Goal: Information Seeking & Learning: Learn about a topic

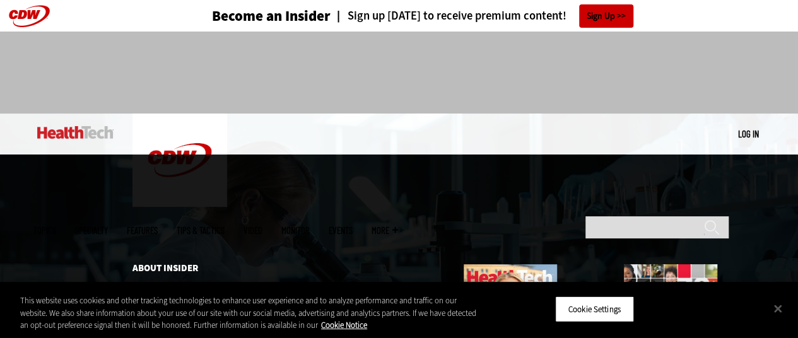
click at [398, 226] on span "More" at bounding box center [384, 230] width 26 height 9
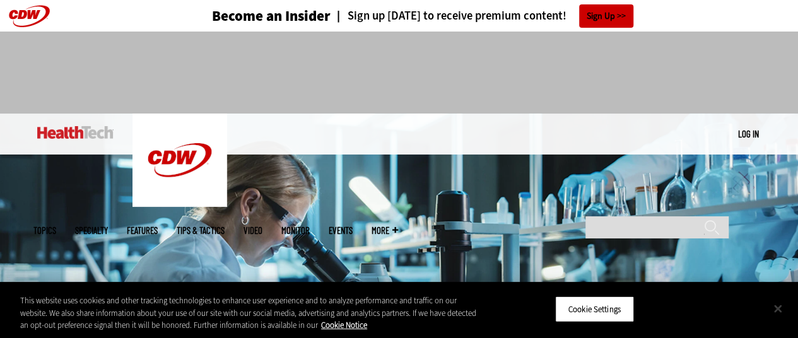
drag, startPoint x: 783, startPoint y: 313, endPoint x: 636, endPoint y: 250, distance: 159.3
click at [782, 313] on button "Close" at bounding box center [778, 308] width 28 height 28
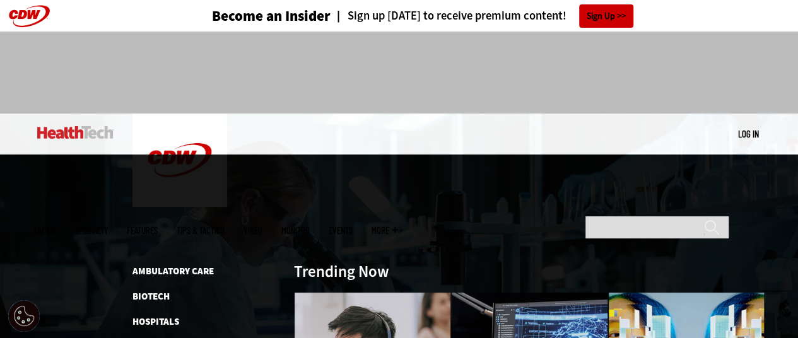
scroll to position [252, 0]
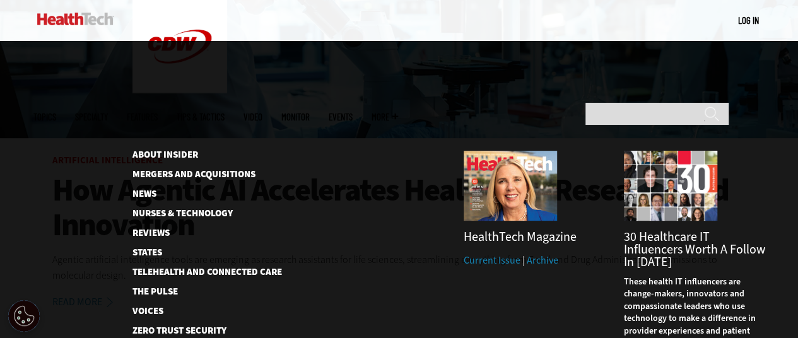
click at [398, 112] on span "More" at bounding box center [384, 116] width 26 height 9
click at [775, 32] on div "MENU Log in Mobile menu Topics Artificial Intelligence Cloud Data Analytics Dat…" at bounding box center [399, 20] width 798 height 41
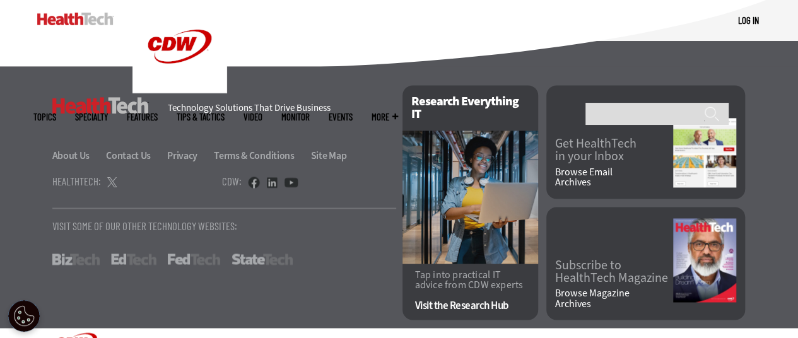
scroll to position [3321, 0]
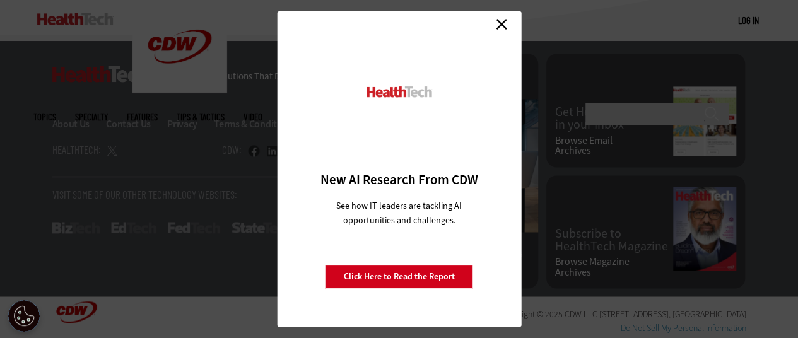
click at [498, 21] on link "Close" at bounding box center [501, 24] width 19 height 19
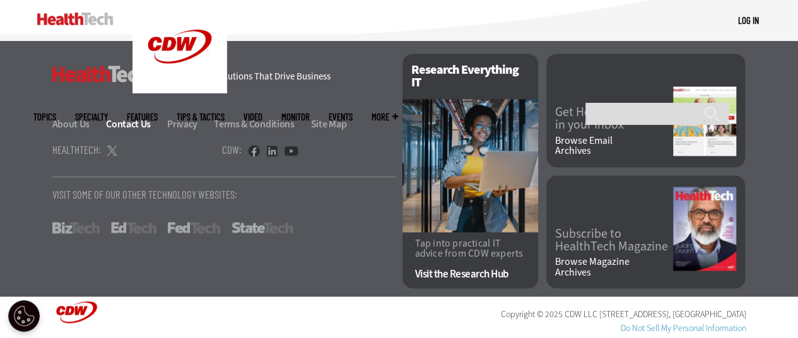
click at [126, 124] on link "Contact Us" at bounding box center [135, 123] width 59 height 13
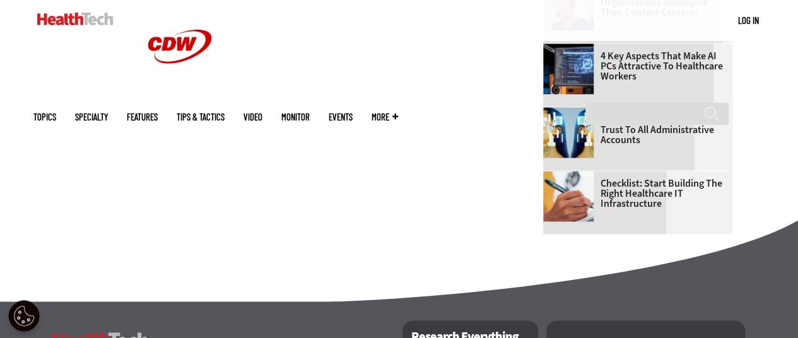
scroll to position [631, 0]
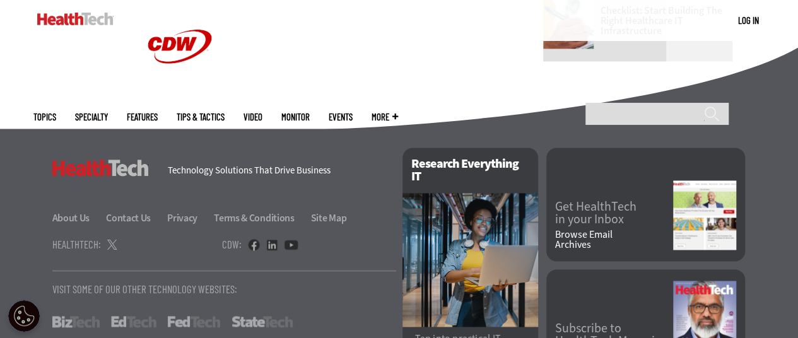
scroll to position [1042, 0]
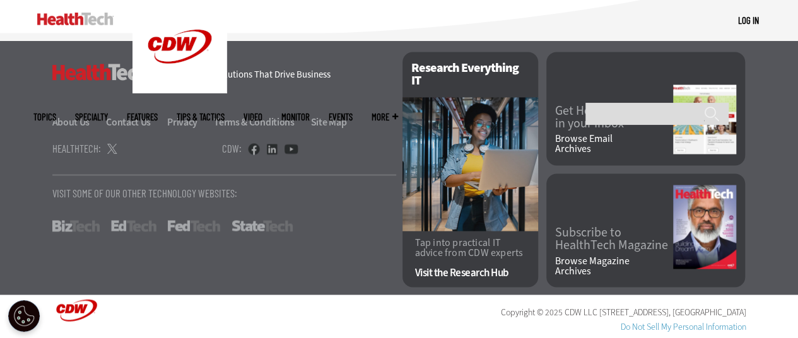
click at [211, 194] on p "Visit Some Of Our Other Technology Websites:" at bounding box center [224, 192] width 344 height 11
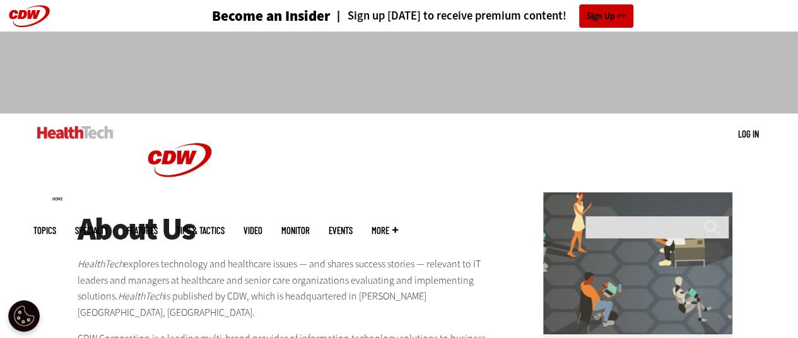
click at [224, 226] on link "Tips & Tactics" at bounding box center [201, 230] width 48 height 9
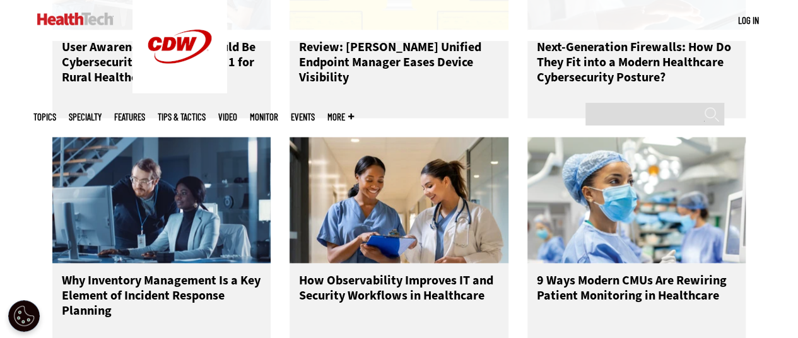
scroll to position [1261, 0]
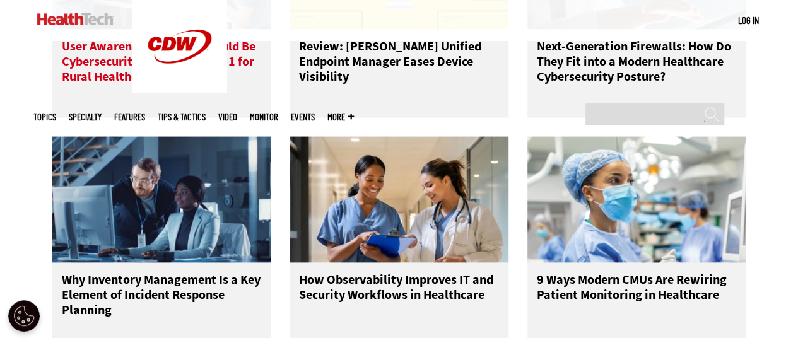
click at [191, 83] on h3 "User Awareness Training Should Be Cybersecurity Investment No. 1 for Rural Heal…" at bounding box center [162, 64] width 200 height 50
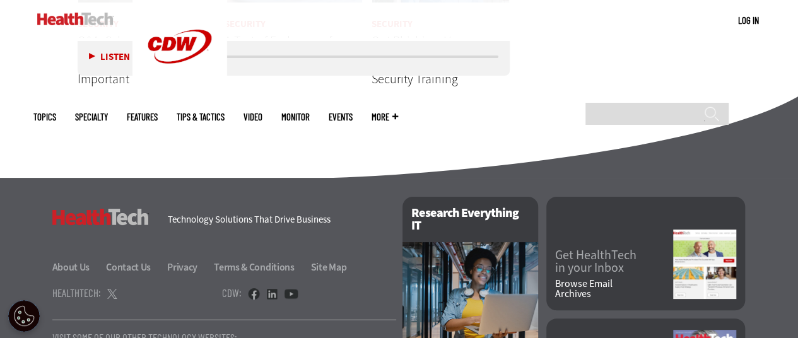
scroll to position [2392, 0]
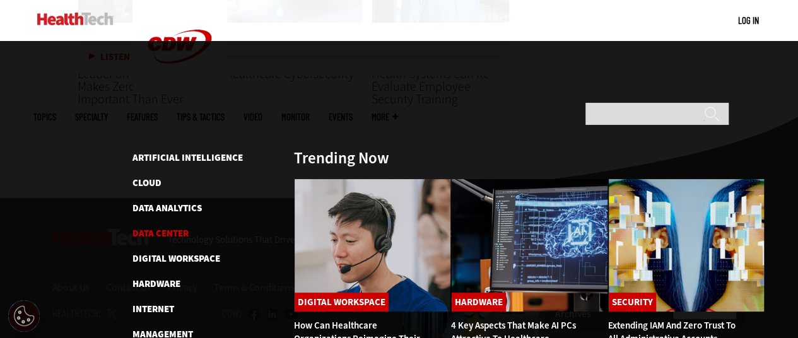
click at [168, 227] on link "Data Center" at bounding box center [160, 233] width 56 height 13
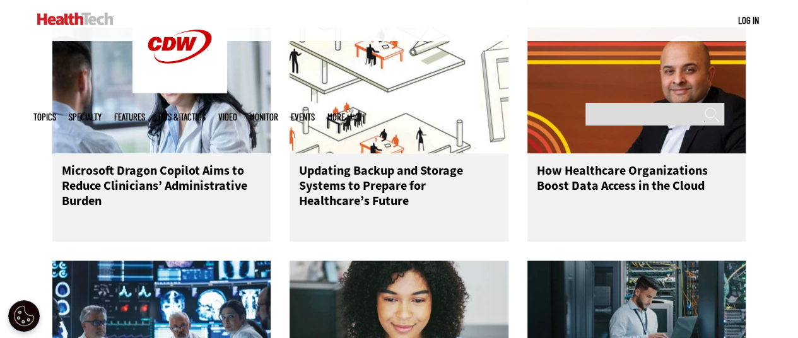
scroll to position [1198, 0]
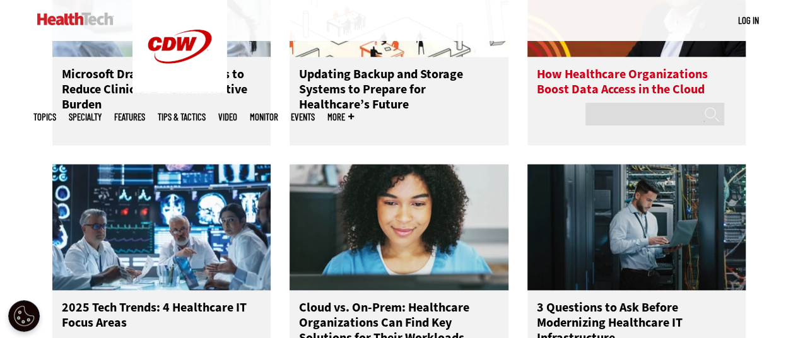
click at [573, 92] on h3 "How Healthcare Organizations Boost Data Access in the Cloud" at bounding box center [637, 92] width 200 height 50
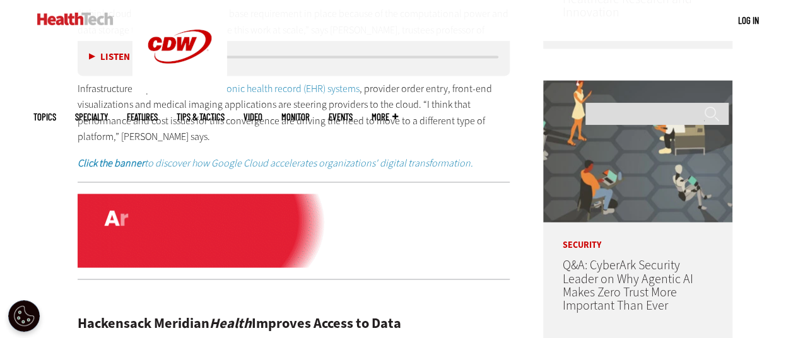
scroll to position [946, 0]
